Goal: Task Accomplishment & Management: Manage account settings

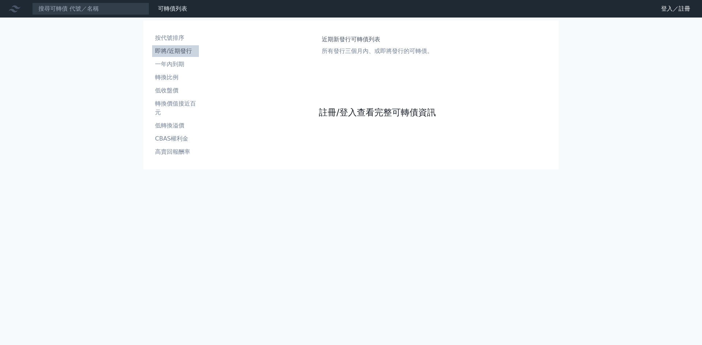
click at [353, 115] on link "註冊/登入查看完整可轉債資訊" at bounding box center [377, 113] width 117 height 12
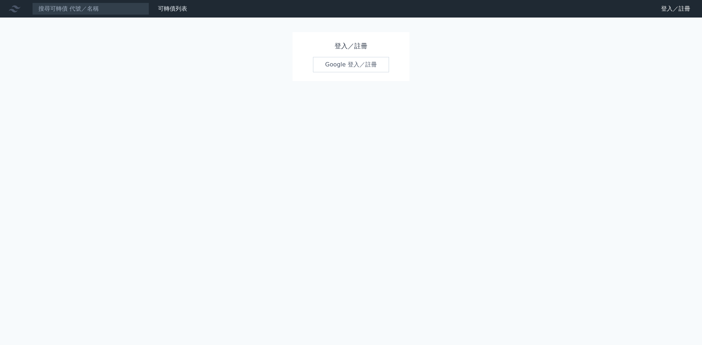
click at [344, 65] on link "Google 登入／註冊" at bounding box center [351, 64] width 76 height 15
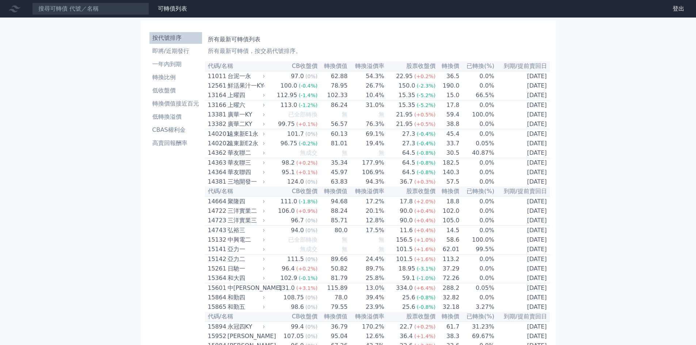
click at [171, 35] on li "按代號排序" at bounding box center [176, 38] width 53 height 9
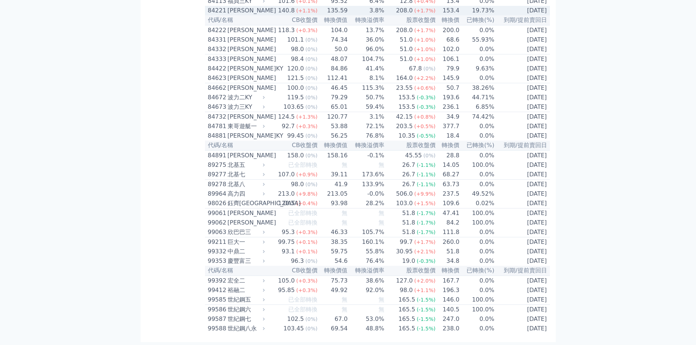
scroll to position [4019, 0]
